Goal: Transaction & Acquisition: Obtain resource

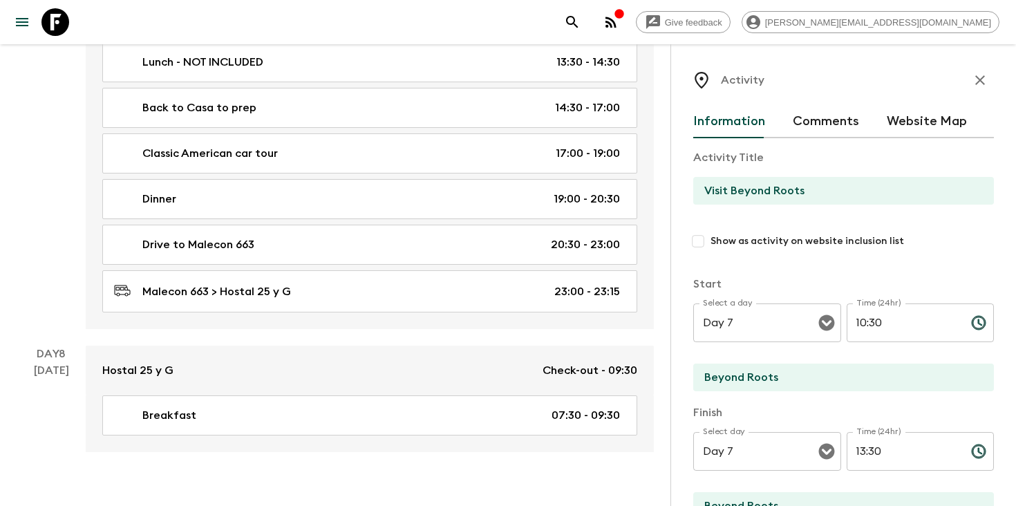
scroll to position [127, 0]
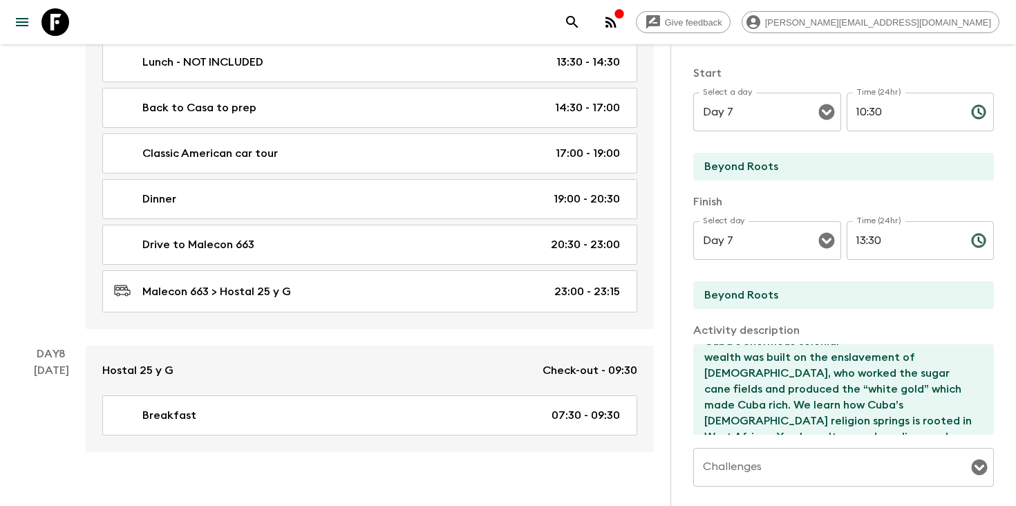
click at [580, 15] on icon "search adventures" at bounding box center [572, 22] width 17 height 17
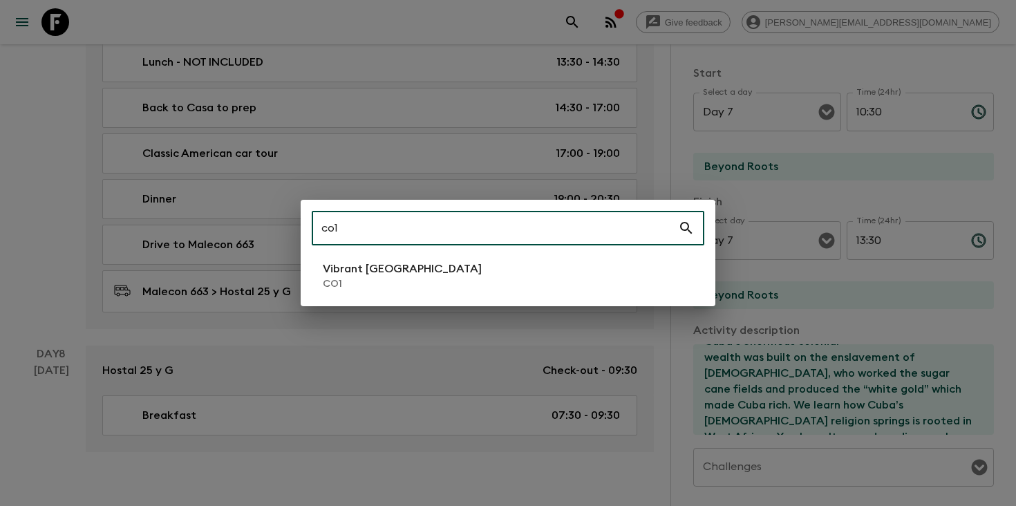
type input "co1"
click at [453, 264] on li "Vibrant Colombia CO1" at bounding box center [508, 275] width 392 height 39
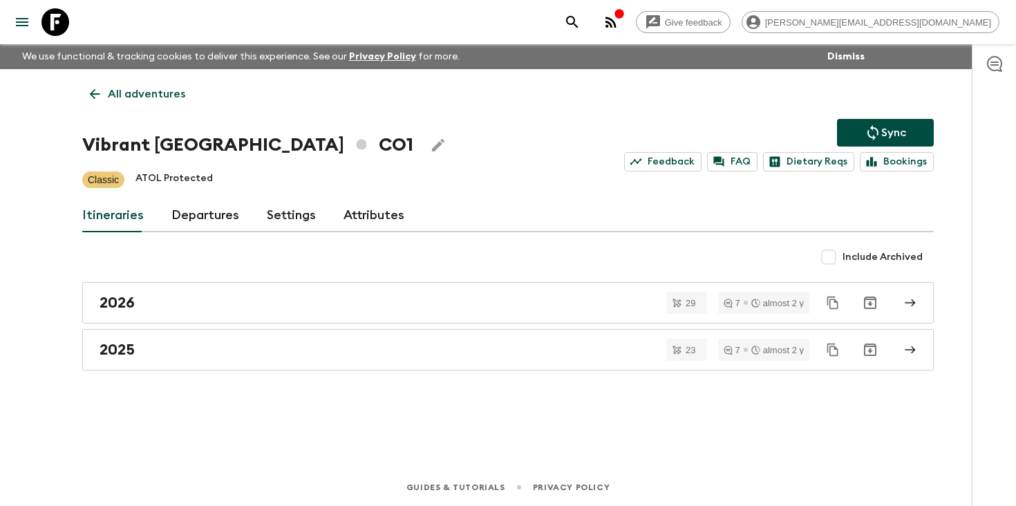
click at [185, 214] on link "Departures" at bounding box center [205, 215] width 68 height 33
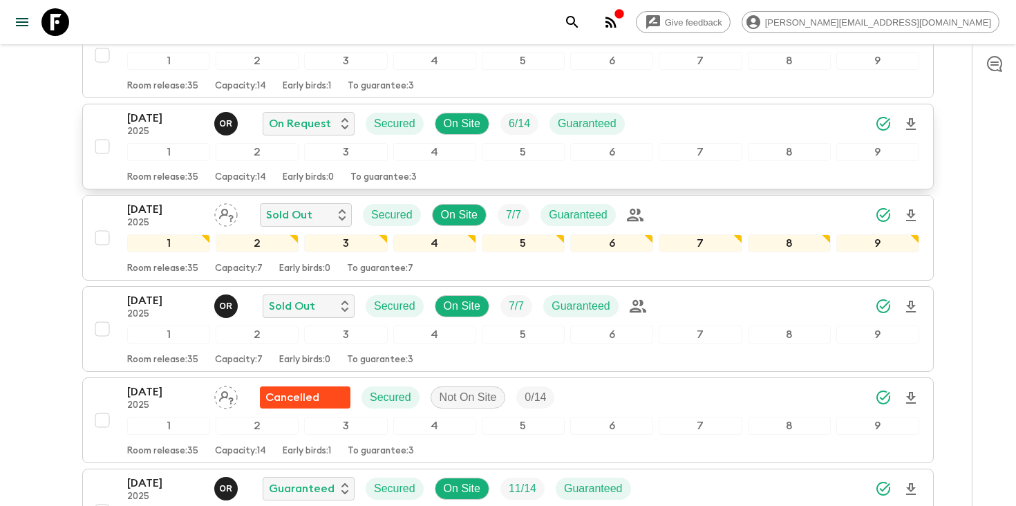
scroll to position [2788, 0]
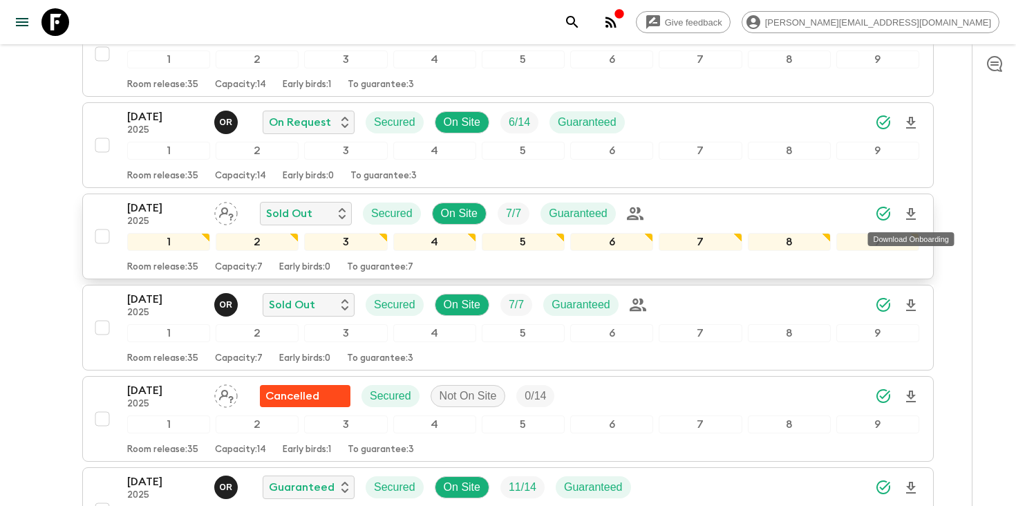
click at [911, 214] on icon "Download Onboarding" at bounding box center [910, 214] width 17 height 17
